Goal: Find specific page/section: Find specific page/section

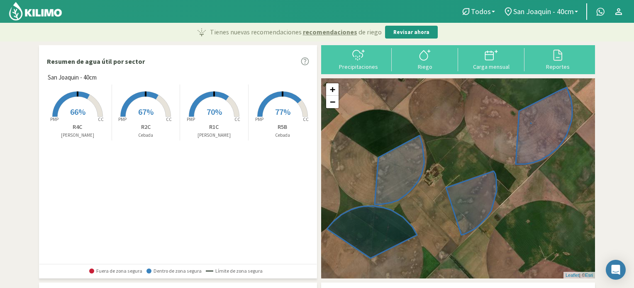
click at [77, 114] on span "66%" at bounding box center [77, 112] width 15 height 10
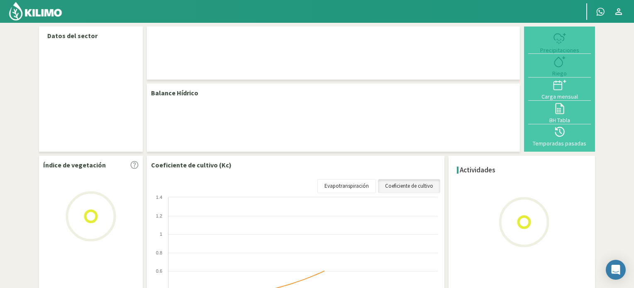
select select "1: Object"
select select "2: Object"
